Goal: Download file/media

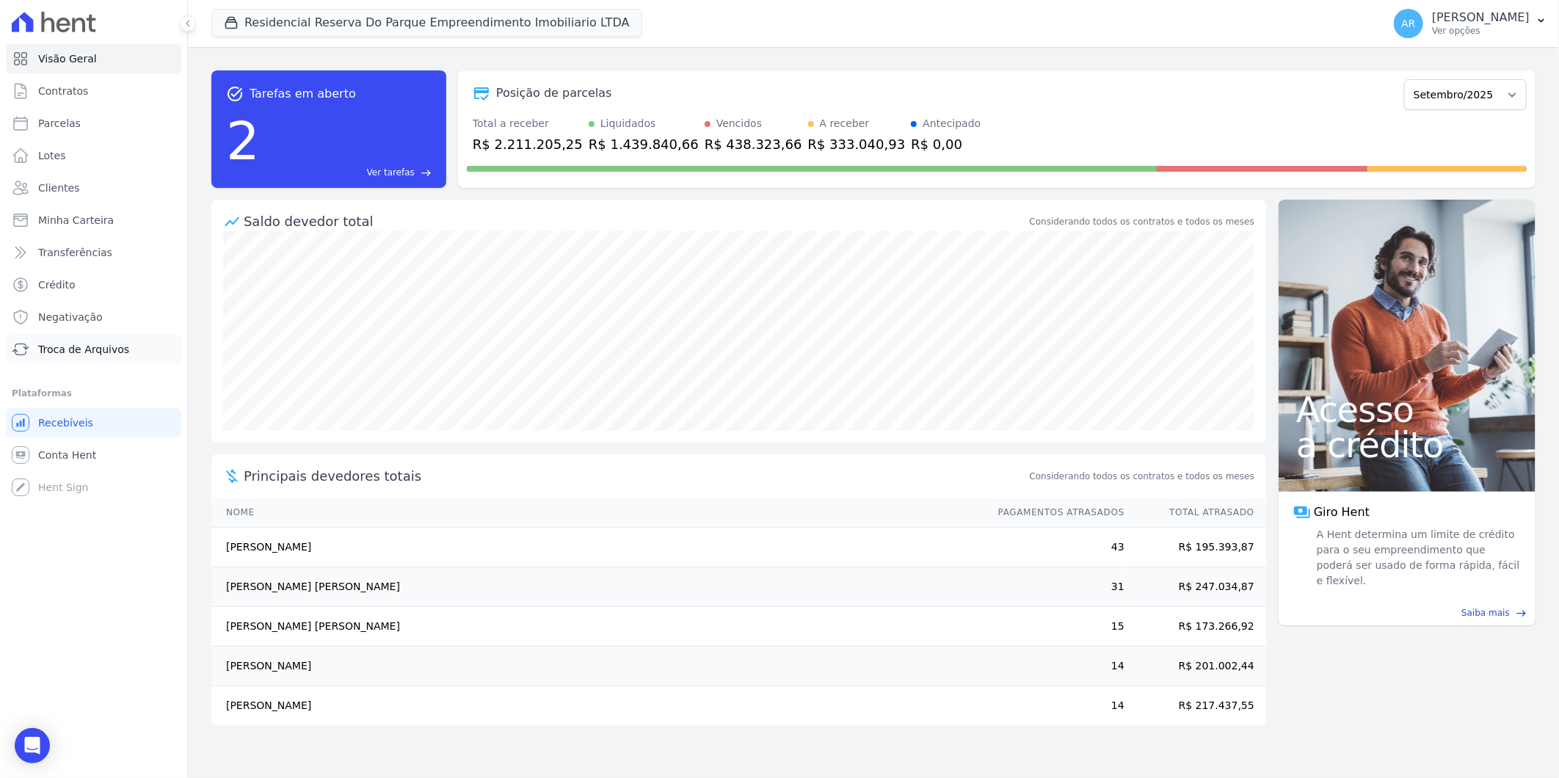
click at [98, 354] on span "Troca de Arquivos" at bounding box center [83, 349] width 91 height 15
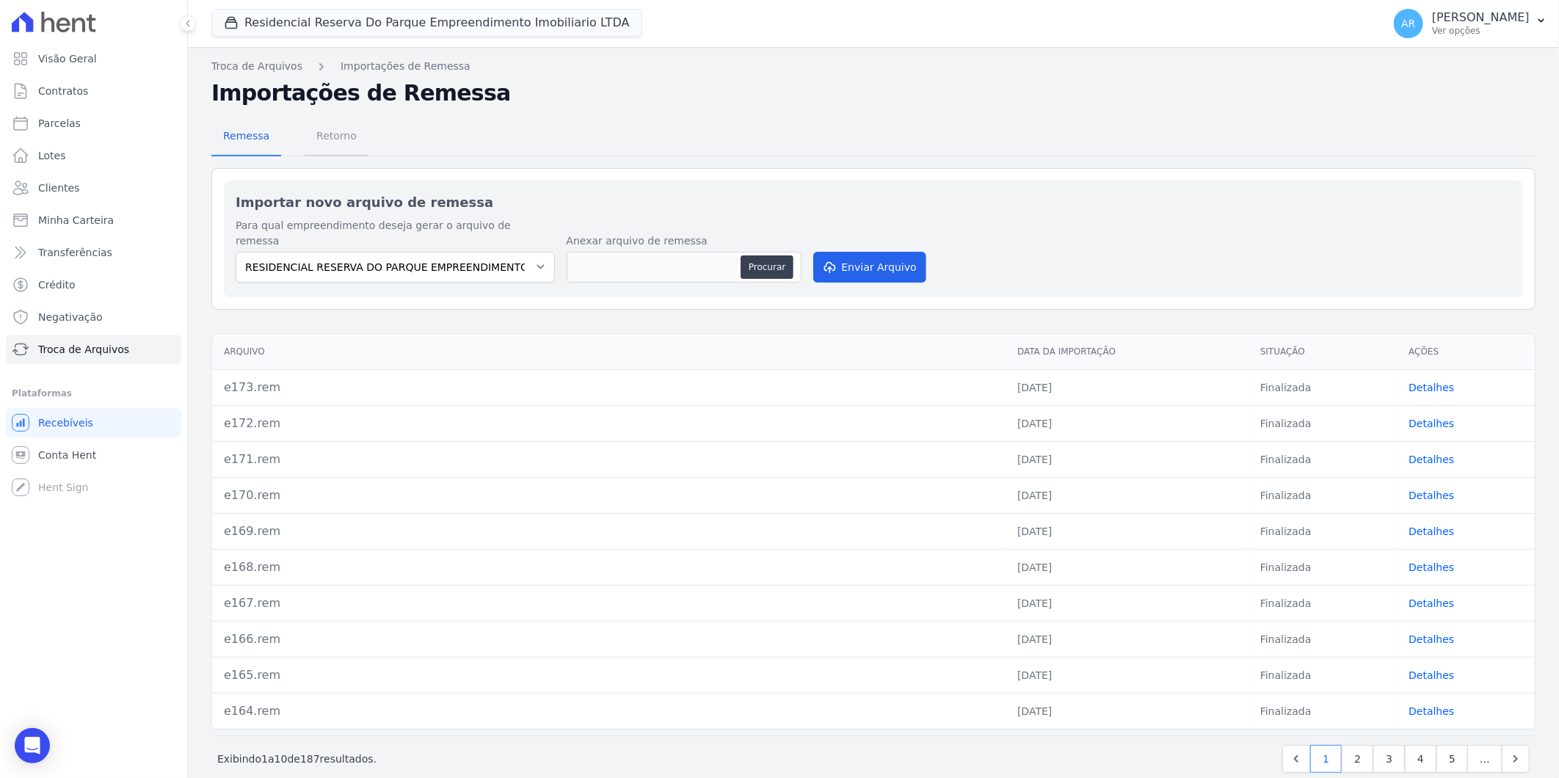
click at [330, 139] on span "Retorno" at bounding box center [337, 135] width 58 height 29
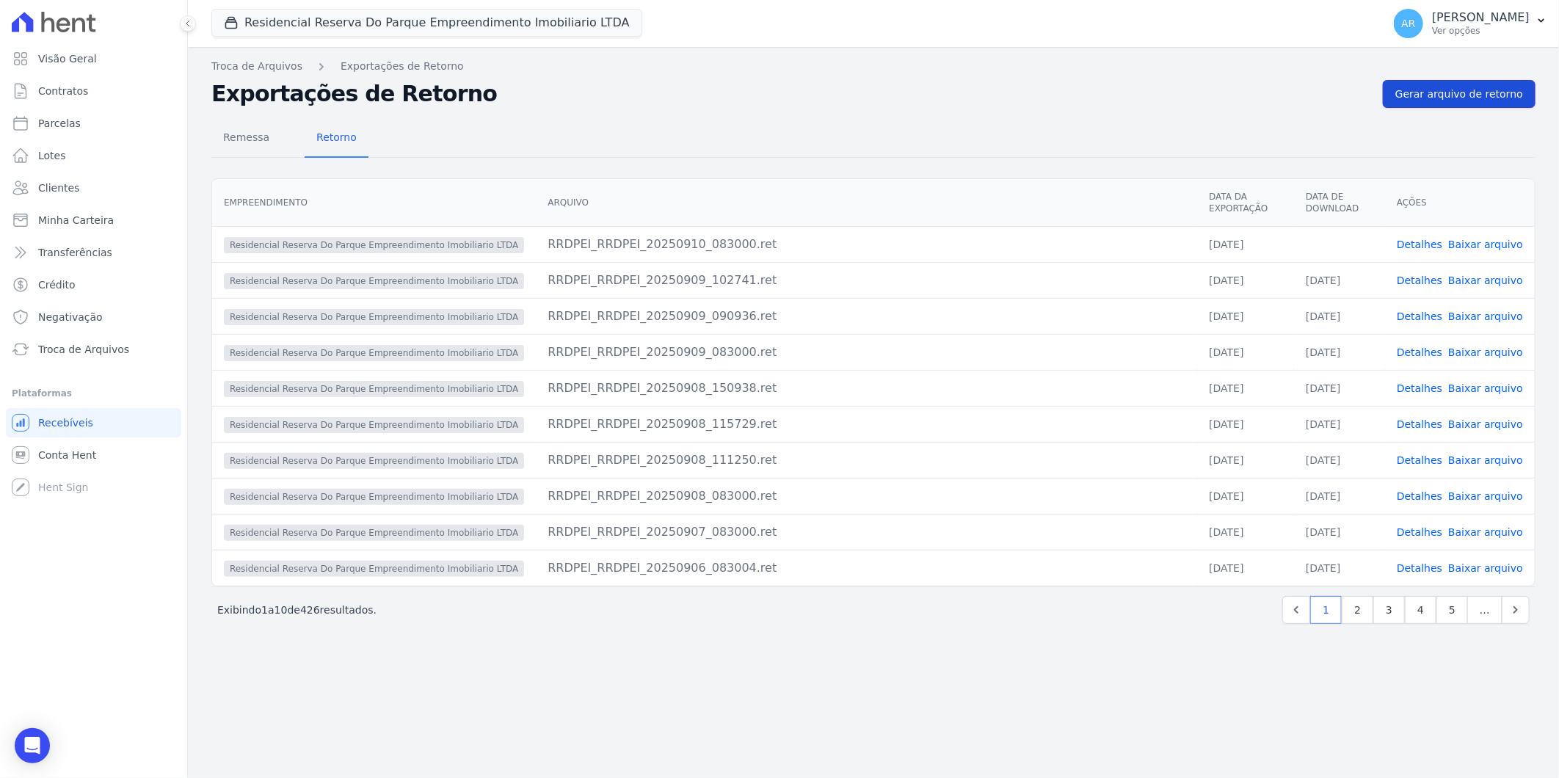
click at [1403, 81] on link "Gerar arquivo de retorno" at bounding box center [1459, 94] width 153 height 28
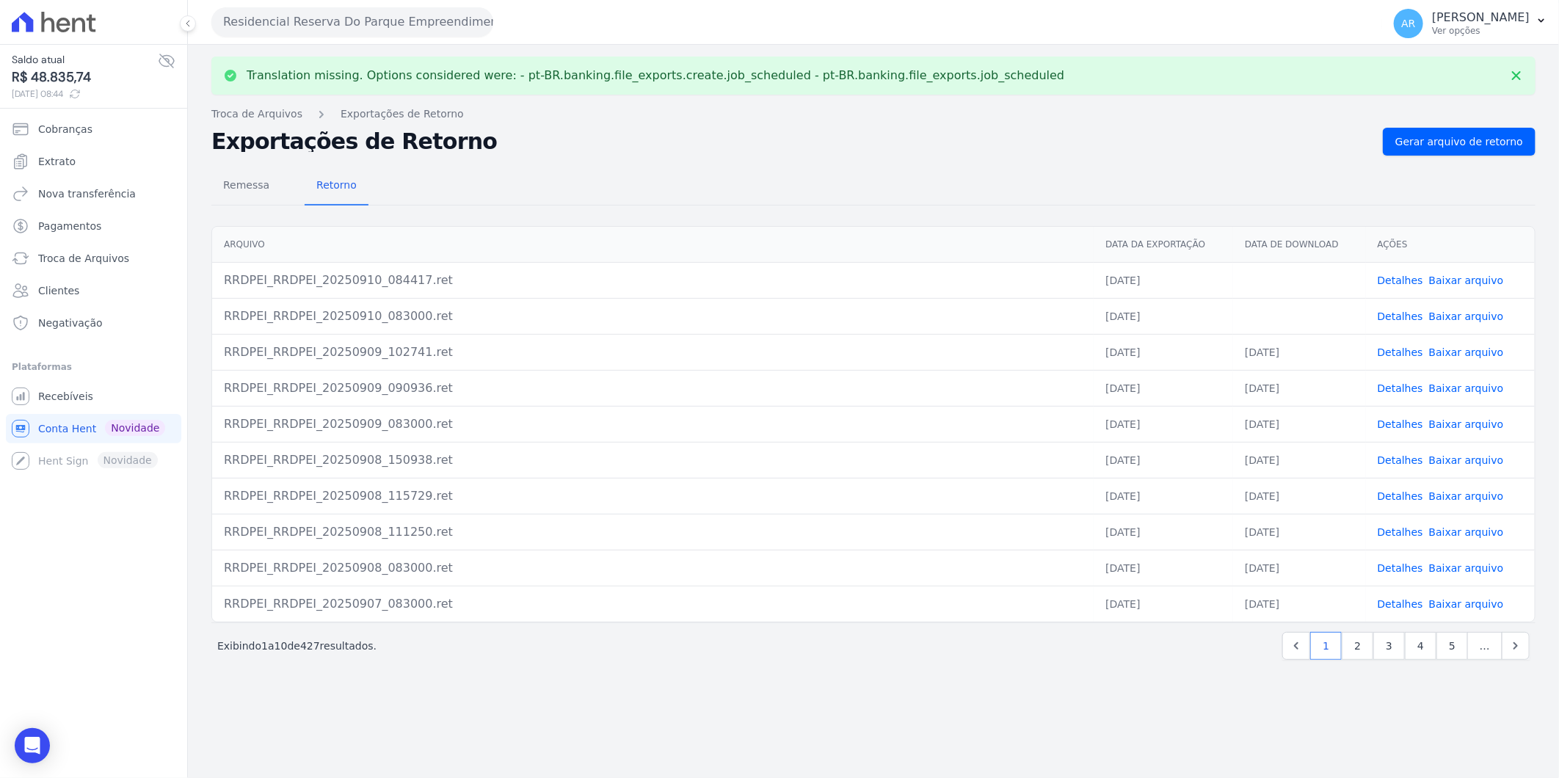
click at [1403, 277] on link "Baixar arquivo" at bounding box center [1466, 281] width 75 height 12
click at [1403, 318] on link "Baixar arquivo" at bounding box center [1466, 316] width 75 height 12
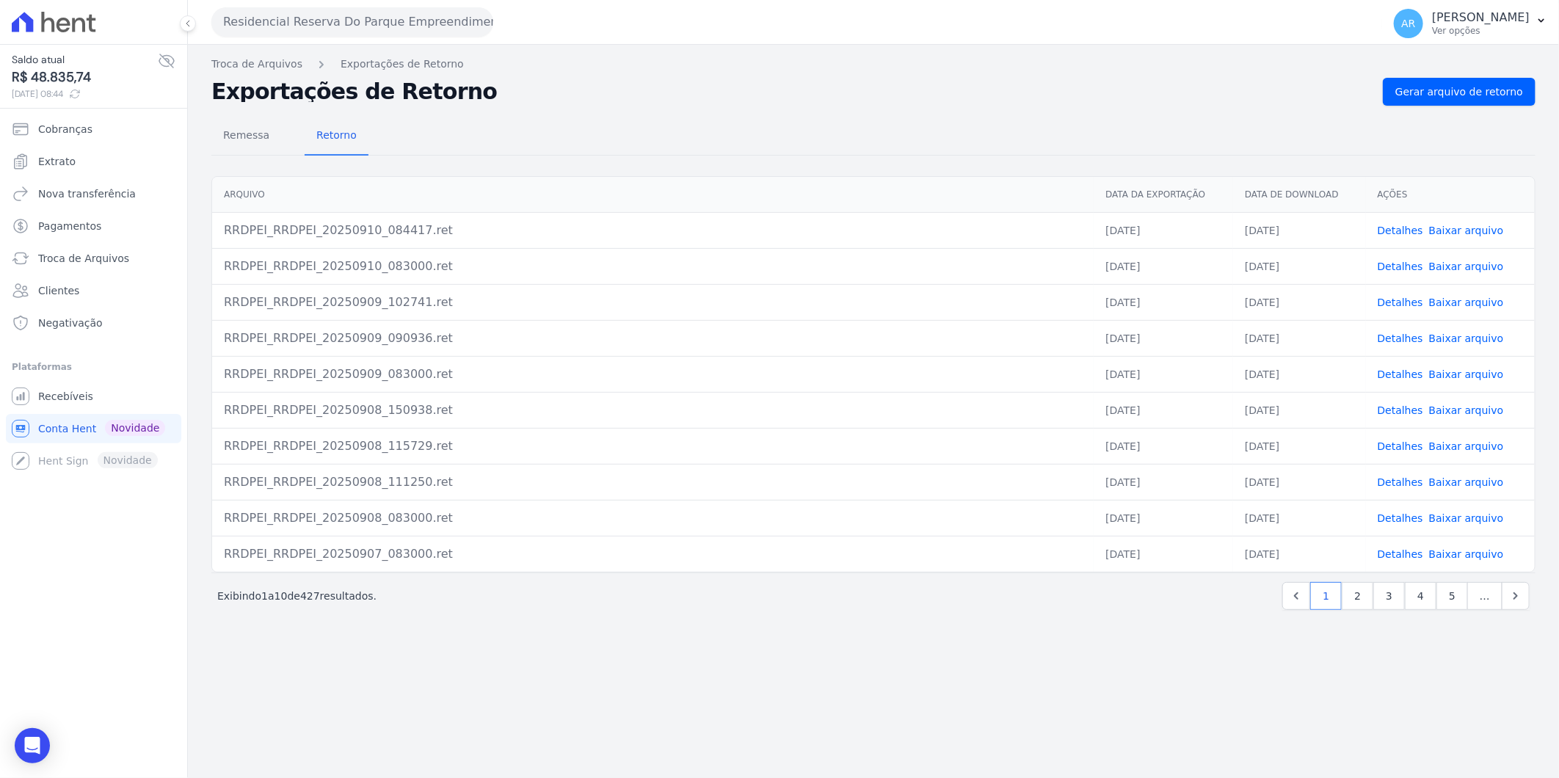
click at [799, 123] on div "Remessa Retorno" at bounding box center [873, 136] width 1324 height 38
